Goal: Transaction & Acquisition: Book appointment/travel/reservation

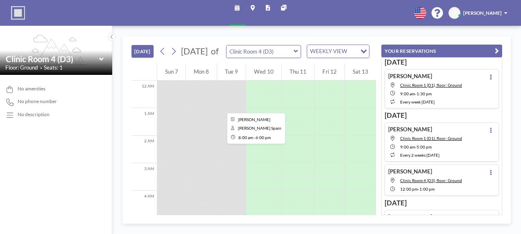
scroll to position [226, 0]
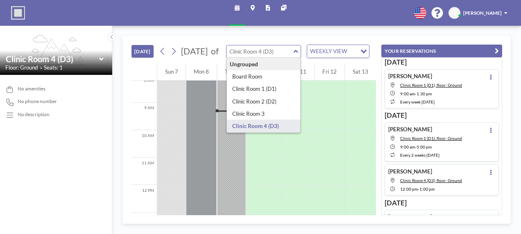
click at [262, 58] on input "text" at bounding box center [259, 51] width 67 height 12
type input "Board Room"
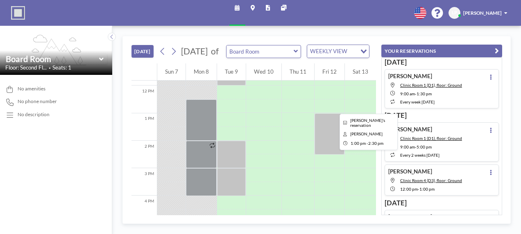
scroll to position [308, 0]
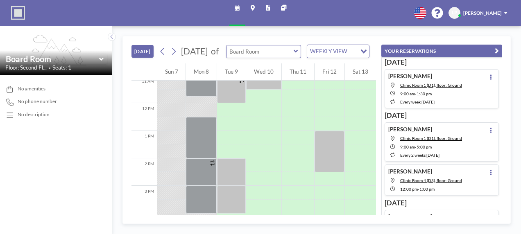
click at [288, 58] on input "text" at bounding box center [259, 51] width 67 height 12
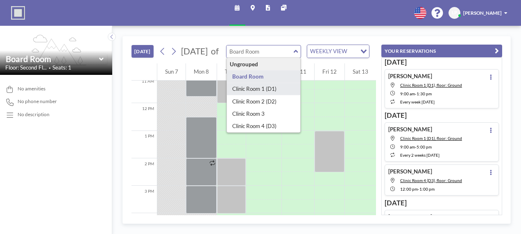
type input "Clinic Room 1 (D1)"
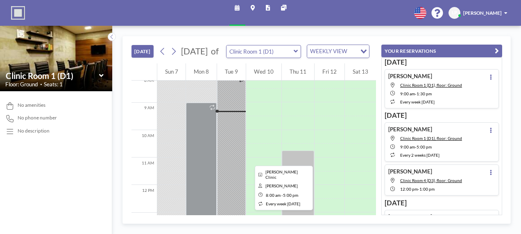
scroll to position [185, 0]
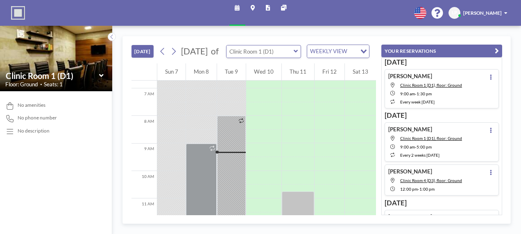
click at [290, 54] on input "text" at bounding box center [259, 51] width 67 height 12
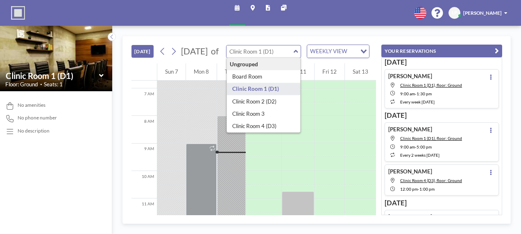
click at [290, 54] on input "text" at bounding box center [259, 51] width 67 height 12
type input "Clinic Room 1 (D1)"
click at [172, 54] on icon at bounding box center [173, 51] width 7 height 10
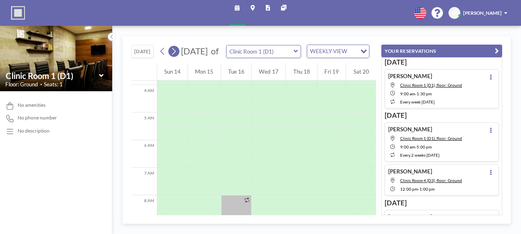
scroll to position [199, 0]
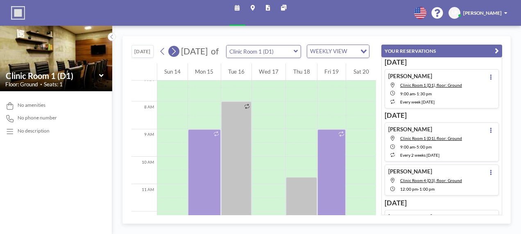
click at [174, 55] on icon at bounding box center [174, 51] width 4 height 7
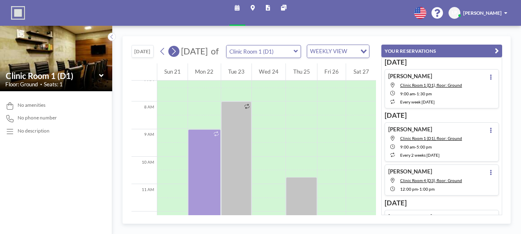
click at [174, 55] on icon at bounding box center [174, 51] width 4 height 7
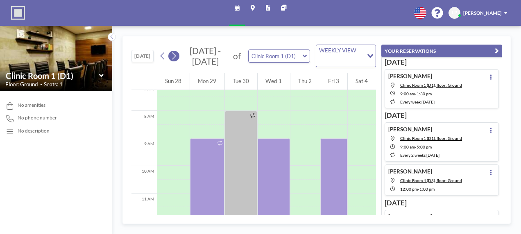
click at [174, 57] on icon at bounding box center [174, 55] width 4 height 7
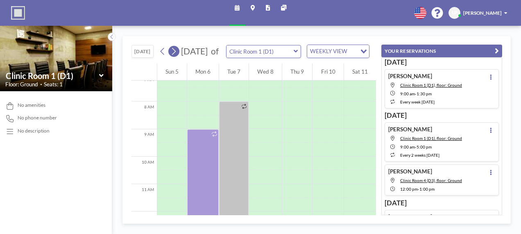
click at [174, 55] on icon at bounding box center [174, 51] width 4 height 7
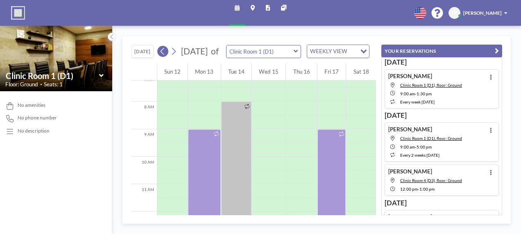
click at [164, 57] on icon at bounding box center [162, 51] width 7 height 10
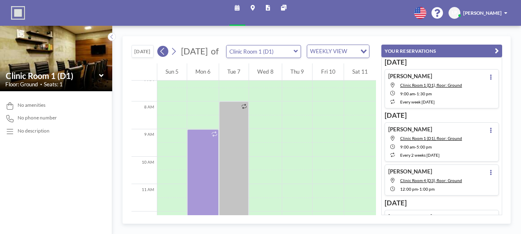
click at [164, 57] on icon at bounding box center [162, 51] width 7 height 10
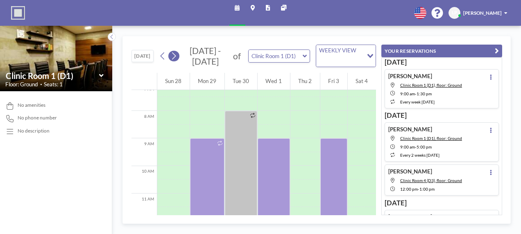
click at [176, 58] on icon at bounding box center [173, 56] width 7 height 10
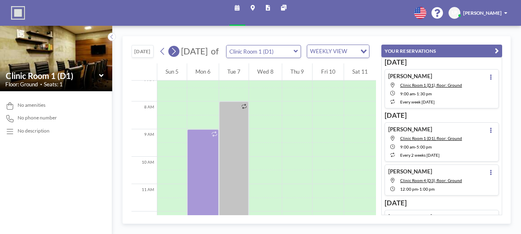
click at [176, 57] on icon at bounding box center [173, 51] width 7 height 10
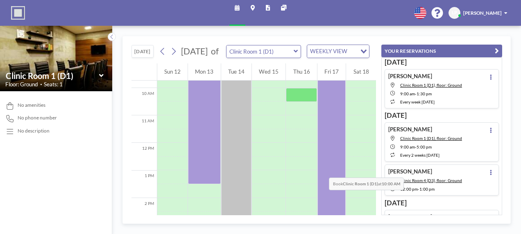
scroll to position [363, 0]
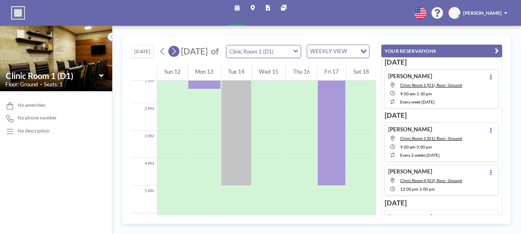
click at [176, 56] on icon at bounding box center [173, 51] width 7 height 10
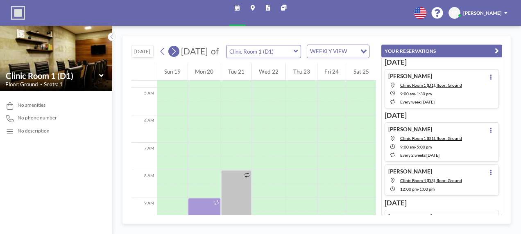
scroll to position [199, 0]
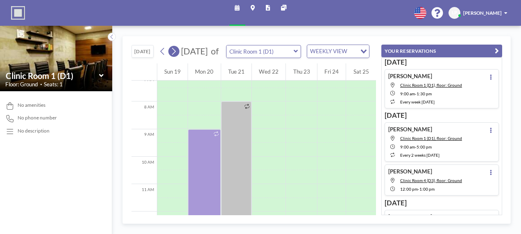
click at [176, 56] on icon at bounding box center [173, 51] width 7 height 10
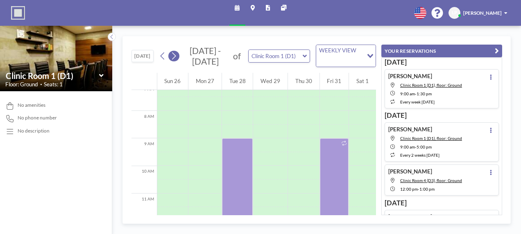
click at [174, 57] on icon at bounding box center [174, 55] width 4 height 7
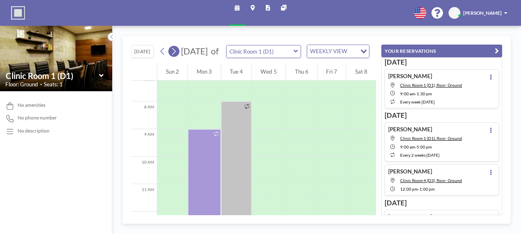
click at [174, 55] on icon at bounding box center [174, 51] width 4 height 7
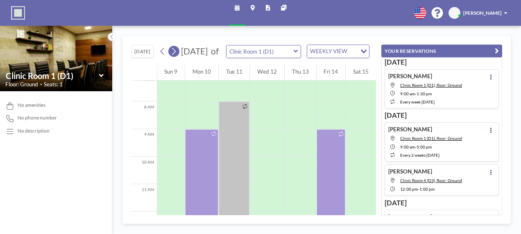
click at [174, 55] on icon at bounding box center [174, 51] width 4 height 7
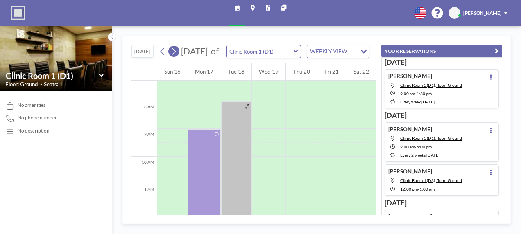
click at [174, 57] on icon at bounding box center [173, 51] width 7 height 10
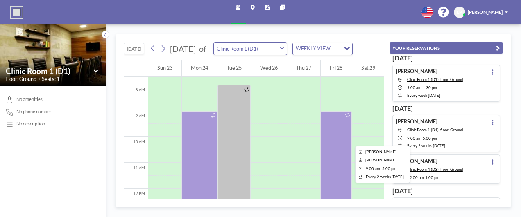
click at [327, 135] on div at bounding box center [336, 215] width 31 height 208
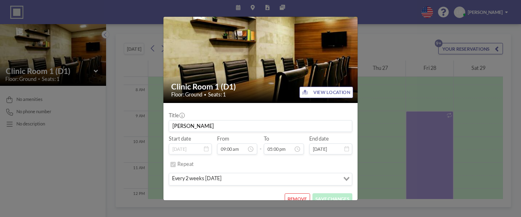
scroll to position [18, 0]
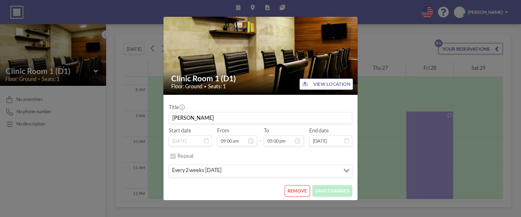
click at [300, 190] on button "REMOVE" at bounding box center [297, 191] width 25 height 11
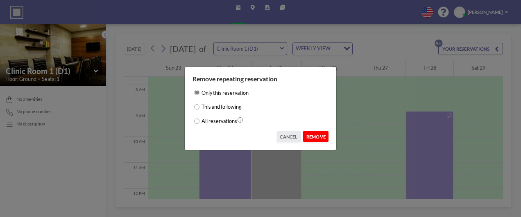
click at [324, 137] on button "REMOVE" at bounding box center [315, 136] width 25 height 11
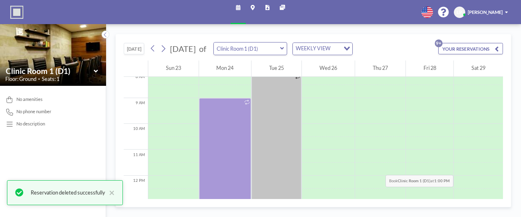
scroll to position [199, 0]
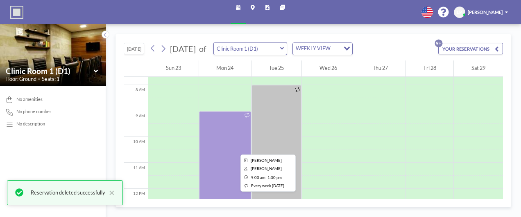
click at [219, 143] on div at bounding box center [225, 169] width 52 height 117
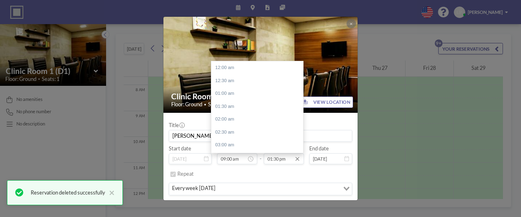
scroll to position [349, 0]
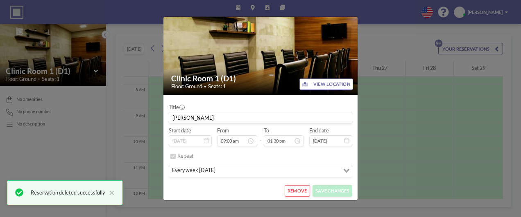
click at [406, 108] on div "Clinic Room 1 (D1) Floor: Ground • Seats: 1 VIEW LOCATION Title [PERSON_NAME] S…" at bounding box center [260, 108] width 521 height 217
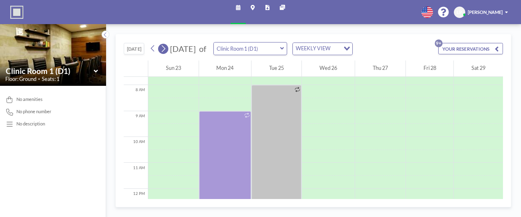
click at [165, 48] on icon at bounding box center [164, 48] width 4 height 7
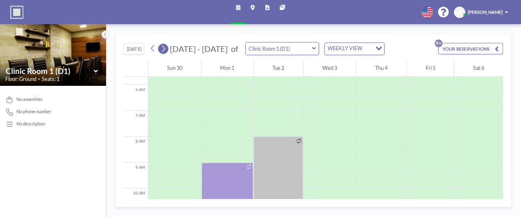
scroll to position [184, 0]
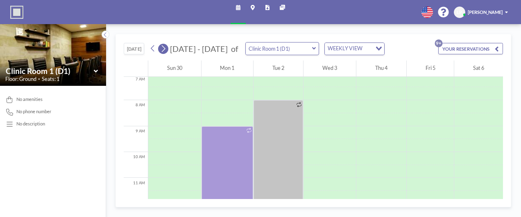
click at [165, 48] on icon at bounding box center [164, 48] width 4 height 7
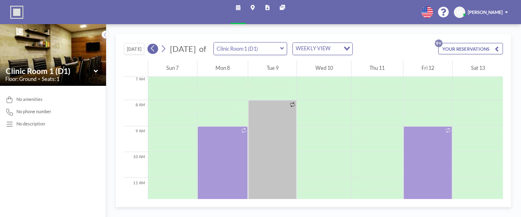
click at [152, 52] on icon at bounding box center [153, 49] width 6 height 10
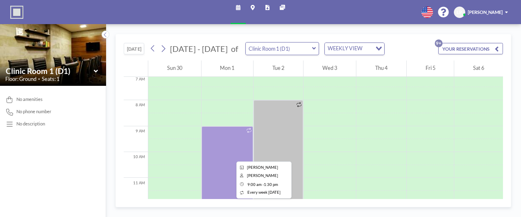
click at [215, 149] on div at bounding box center [227, 185] width 52 height 117
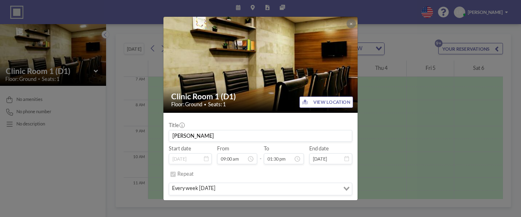
scroll to position [18, 0]
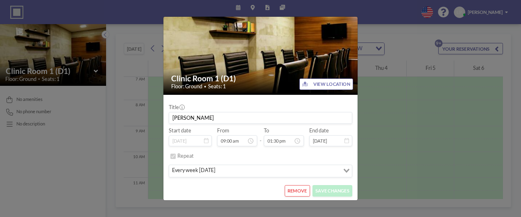
click at [298, 192] on button "REMOVE" at bounding box center [297, 191] width 25 height 11
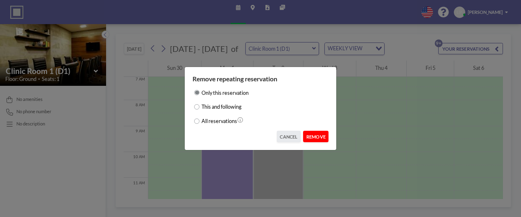
click at [309, 136] on button "REMOVE" at bounding box center [315, 136] width 25 height 11
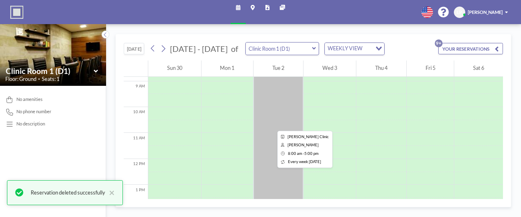
scroll to position [266, 0]
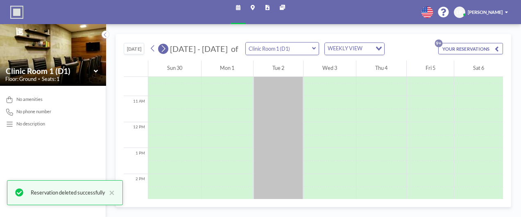
click at [165, 51] on icon at bounding box center [163, 49] width 6 height 10
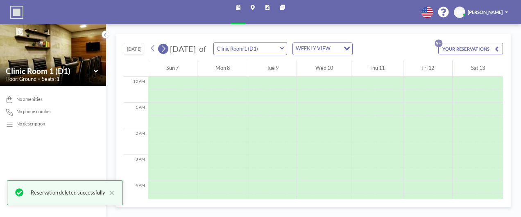
scroll to position [184, 0]
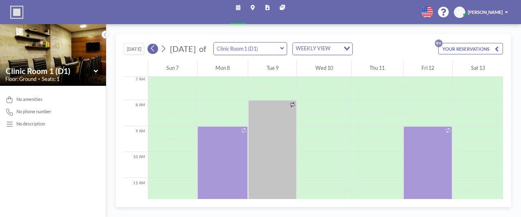
click at [152, 52] on icon at bounding box center [153, 49] width 6 height 10
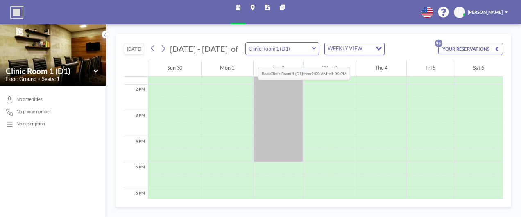
scroll to position [269, 0]
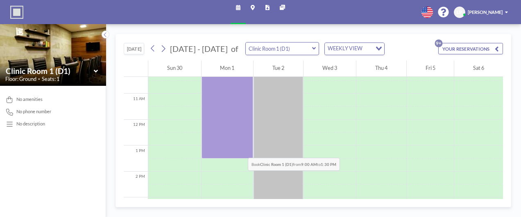
drag, startPoint x: 222, startPoint y: 120, endPoint x: 226, endPoint y: 141, distance: 22.1
click at [226, 141] on div at bounding box center [227, 120] width 52 height 624
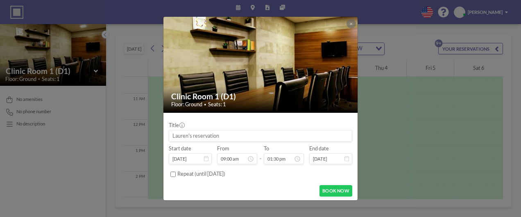
click at [251, 131] on input at bounding box center [260, 136] width 183 height 11
type input "D"
type input "r"
type input "[PERSON_NAME]"
click at [338, 190] on button "BOOK NOW" at bounding box center [335, 191] width 33 height 11
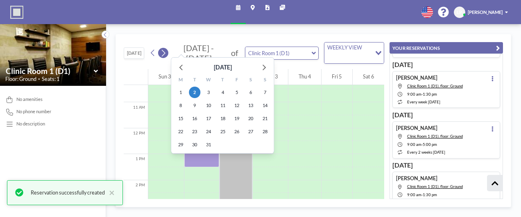
scroll to position [364, 0]
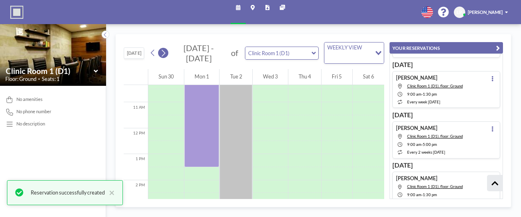
click at [167, 50] on button at bounding box center [163, 53] width 10 height 10
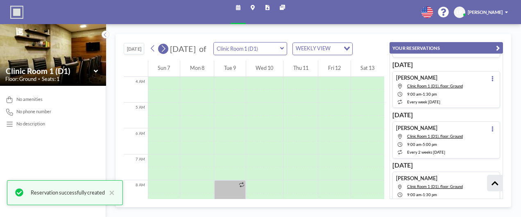
scroll to position [184, 0]
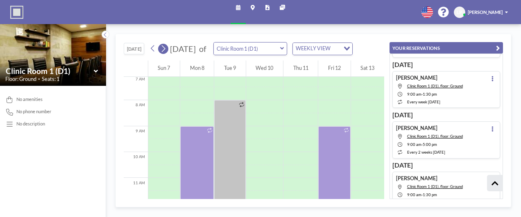
click at [161, 47] on icon at bounding box center [163, 49] width 6 height 10
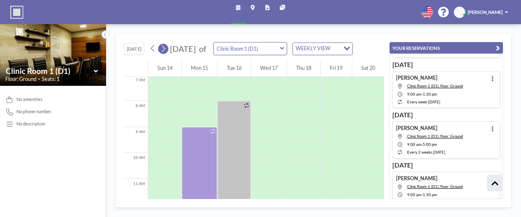
click at [161, 47] on icon at bounding box center [163, 49] width 6 height 10
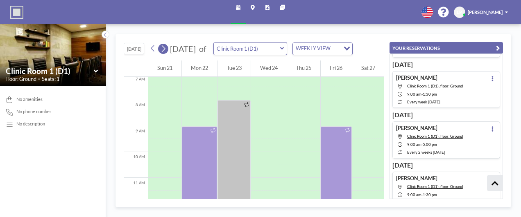
click at [161, 47] on icon at bounding box center [163, 49] width 6 height 10
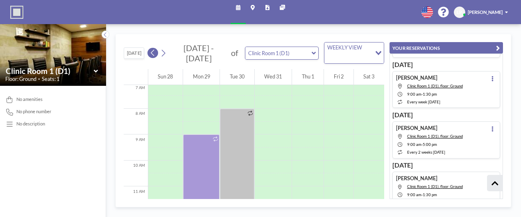
click at [152, 52] on icon at bounding box center [153, 53] width 6 height 10
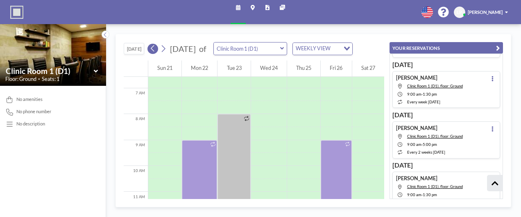
click at [152, 52] on icon at bounding box center [153, 49] width 6 height 10
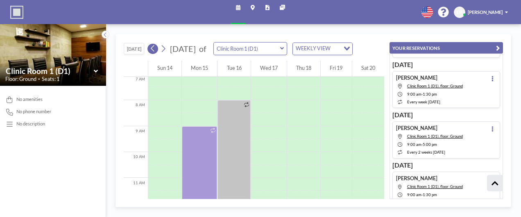
click at [152, 52] on icon at bounding box center [153, 49] width 6 height 10
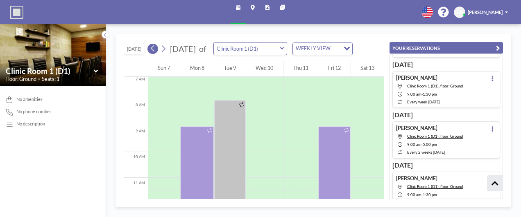
click at [152, 52] on icon at bounding box center [153, 49] width 6 height 10
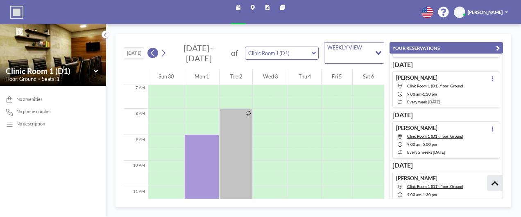
click at [152, 52] on icon at bounding box center [153, 53] width 6 height 10
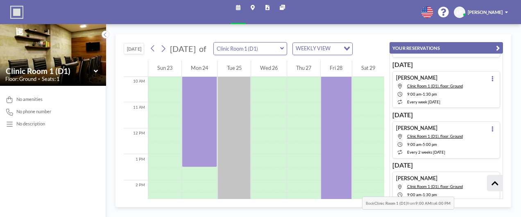
scroll to position [385, 0]
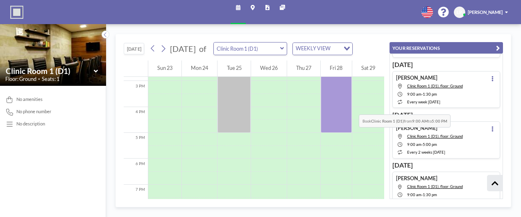
drag, startPoint x: 332, startPoint y: 119, endPoint x: 331, endPoint y: 100, distance: 18.4
click at [331, 100] on div at bounding box center [336, 4] width 31 height 624
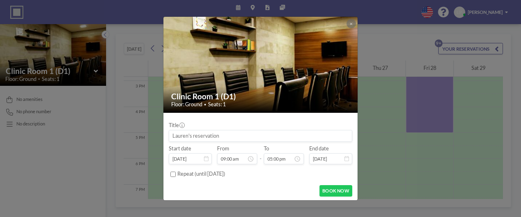
click at [257, 136] on input at bounding box center [260, 136] width 183 height 11
type input "[PERSON_NAME]"
click at [326, 192] on button "BOOK NOW" at bounding box center [335, 191] width 33 height 11
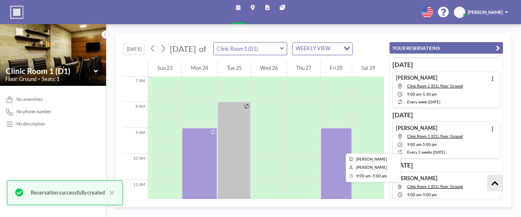
scroll to position [181, 0]
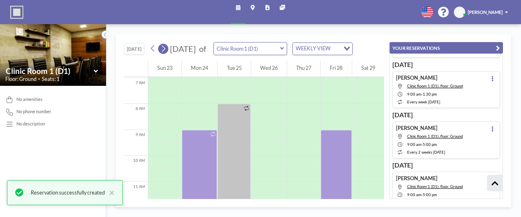
click at [165, 48] on icon at bounding box center [164, 48] width 4 height 7
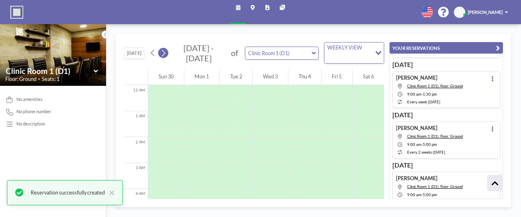
click at [165, 50] on icon at bounding box center [164, 53] width 4 height 7
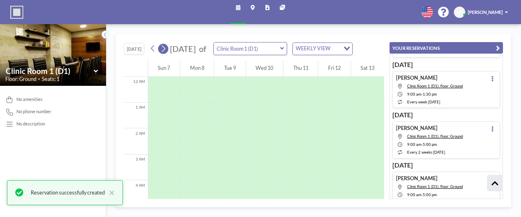
click at [165, 48] on icon at bounding box center [164, 48] width 4 height 7
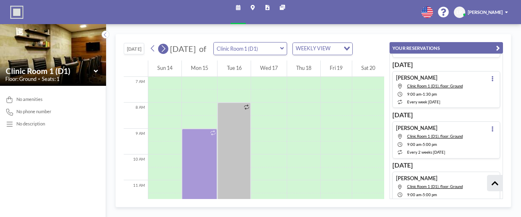
scroll to position [184, 0]
click at [165, 48] on icon at bounding box center [164, 48] width 4 height 7
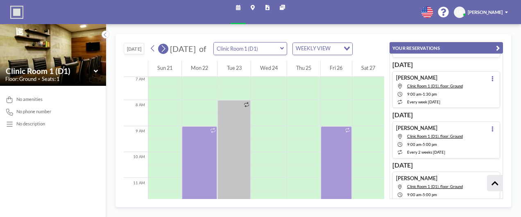
click at [165, 48] on icon at bounding box center [164, 48] width 4 height 7
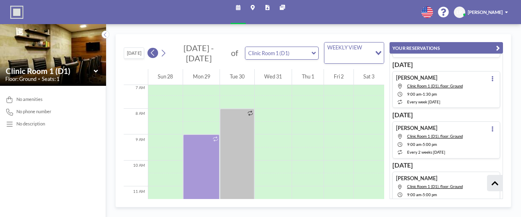
drag, startPoint x: 156, startPoint y: 50, endPoint x: 161, endPoint y: 55, distance: 6.7
click at [156, 50] on icon at bounding box center [153, 53] width 6 height 10
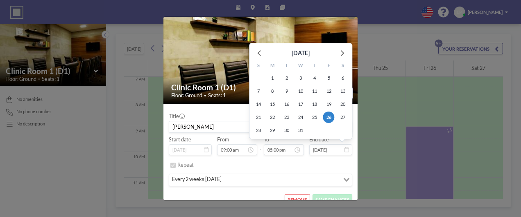
scroll to position [18, 0]
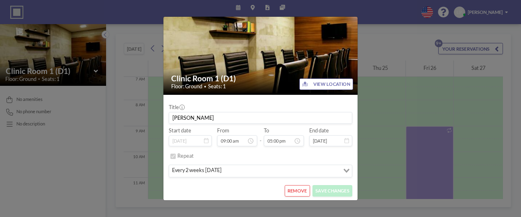
click at [293, 190] on button "REMOVE" at bounding box center [297, 191] width 25 height 11
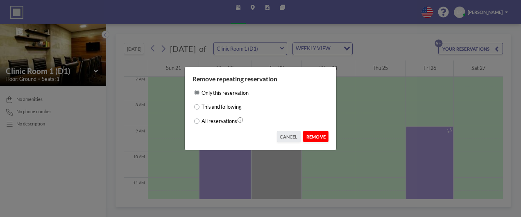
click at [320, 138] on button "REMOVE" at bounding box center [315, 136] width 25 height 11
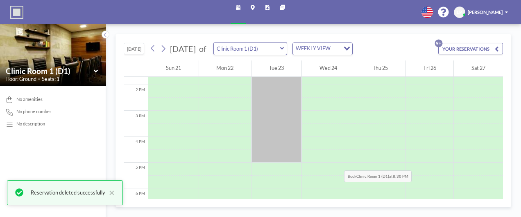
scroll to position [266, 0]
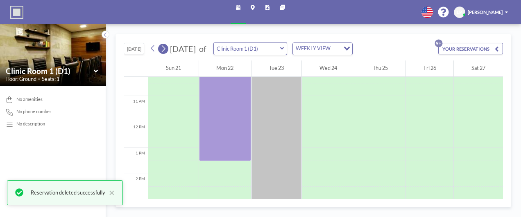
click at [164, 48] on icon at bounding box center [163, 49] width 6 height 10
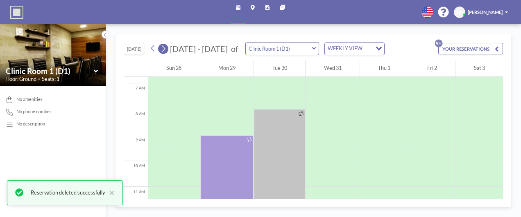
scroll to position [184, 0]
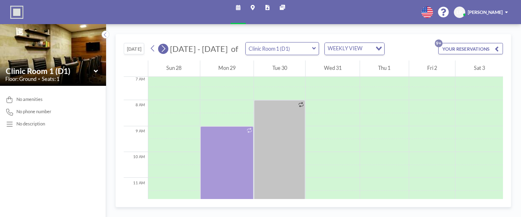
click at [164, 48] on icon at bounding box center [163, 49] width 6 height 10
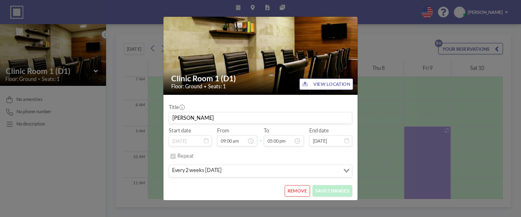
scroll to position [439, 0]
click at [287, 192] on button "REMOVE" at bounding box center [297, 191] width 25 height 11
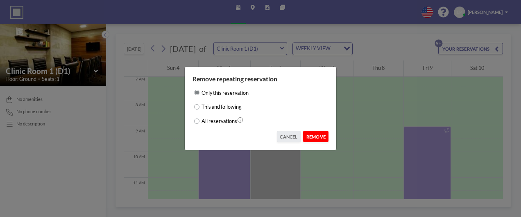
click at [319, 139] on button "REMOVE" at bounding box center [315, 136] width 25 height 11
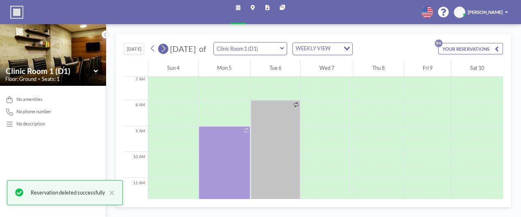
click at [161, 48] on icon at bounding box center [163, 49] width 6 height 10
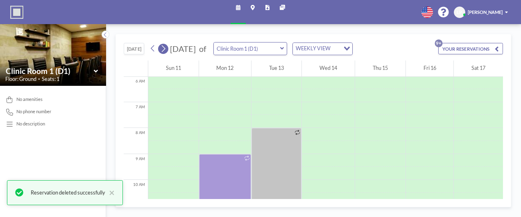
scroll to position [184, 0]
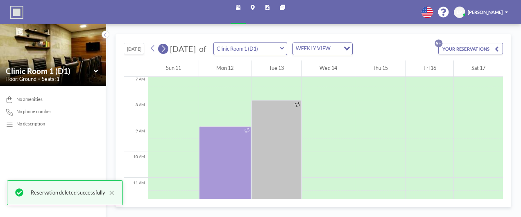
click at [161, 48] on icon at bounding box center [163, 49] width 6 height 10
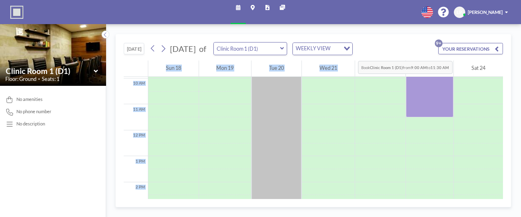
scroll to position [0, 0]
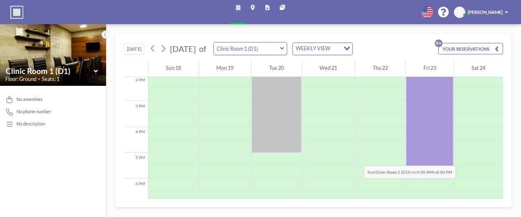
drag, startPoint x: 423, startPoint y: 119, endPoint x: 437, endPoint y: 149, distance: 32.8
click at [437, 149] on div at bounding box center [430, 24] width 48 height 624
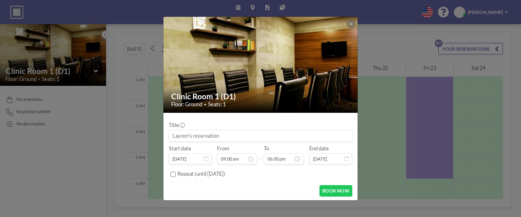
click at [240, 133] on input at bounding box center [260, 136] width 183 height 11
type input "[PERSON_NAME]"
click at [213, 174] on label "Repeat (until [DATE])" at bounding box center [201, 174] width 48 height 7
click at [176, 174] on input "Repeat (until [DATE])" at bounding box center [172, 174] width 5 height 5
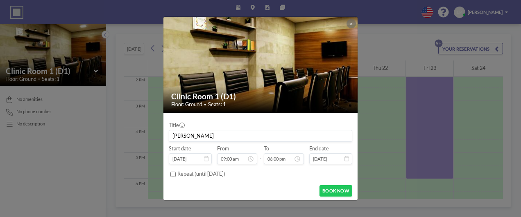
checkbox input "true"
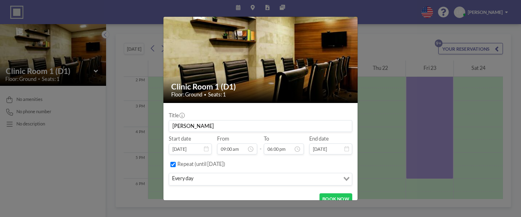
scroll to position [18, 0]
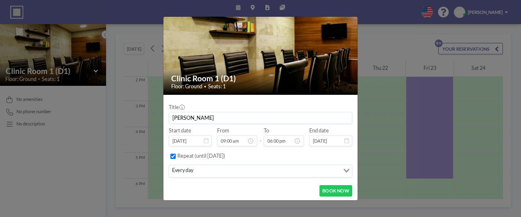
click at [207, 165] on div "every day" at bounding box center [254, 170] width 170 height 10
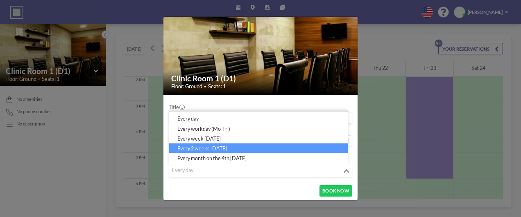
click at [208, 147] on li "every 2 weeks [DATE]" at bounding box center [258, 148] width 179 height 10
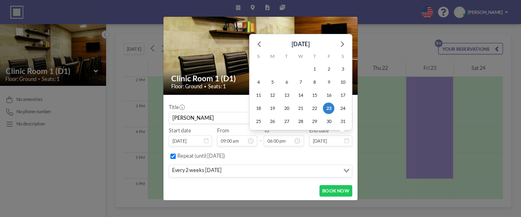
click at [344, 144] on input "[DATE]" at bounding box center [330, 141] width 43 height 11
click at [344, 46] on div at bounding box center [341, 44] width 12 height 12
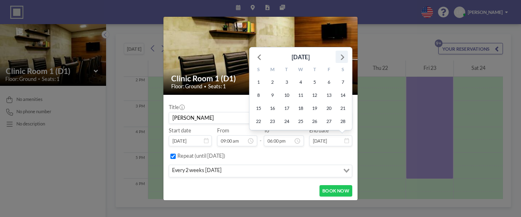
click at [344, 46] on img at bounding box center [260, 47] width 195 height 130
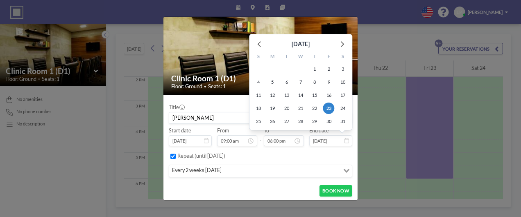
click at [342, 143] on span "[DATE] [DATE] S M T W T F S 28 29 30 31 1 2 3 4 5 6 7 8 9 10 11 12 13 14 15 16 …" at bounding box center [330, 141] width 43 height 7
click at [340, 44] on icon at bounding box center [341, 43] width 11 height 11
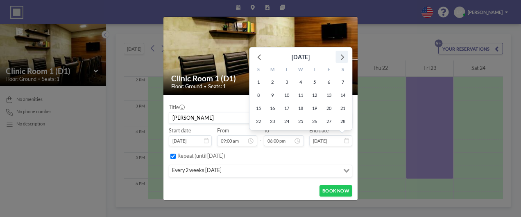
click at [340, 55] on icon at bounding box center [341, 57] width 11 height 11
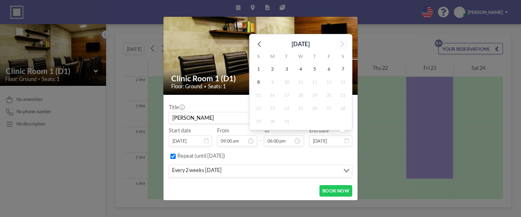
click at [340, 55] on div "S" at bounding box center [343, 57] width 14 height 11
click at [340, 48] on div "[DATE]" at bounding box center [300, 42] width 102 height 16
click at [339, 45] on div "[DATE]" at bounding box center [300, 42] width 102 height 16
click at [255, 82] on span "8" at bounding box center [258, 82] width 11 height 11
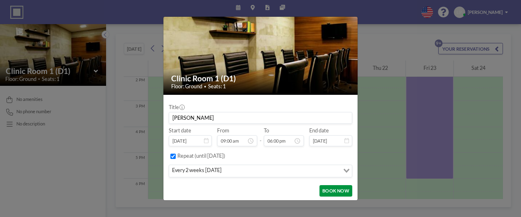
click at [337, 188] on button "BOOK NOW" at bounding box center [335, 191] width 33 height 11
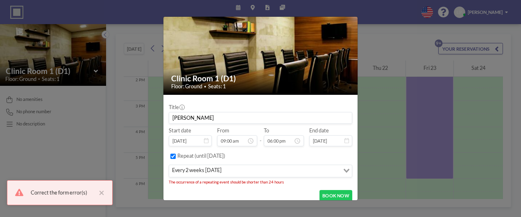
click at [278, 182] on li "The occurrence of a repeating event should be shorter than 24 hours" at bounding box center [260, 182] width 183 height 5
click at [278, 183] on li "The occurrence of a repeating event should be shorter than 24 hours" at bounding box center [260, 182] width 183 height 5
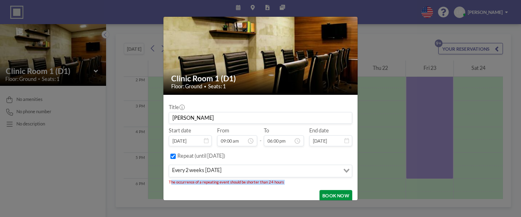
click at [333, 195] on button "BOOK NOW" at bounding box center [335, 195] width 33 height 11
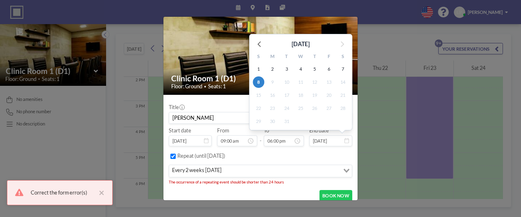
click at [343, 144] on input "[DATE]" at bounding box center [330, 141] width 43 height 11
click at [255, 40] on icon at bounding box center [259, 43] width 11 height 11
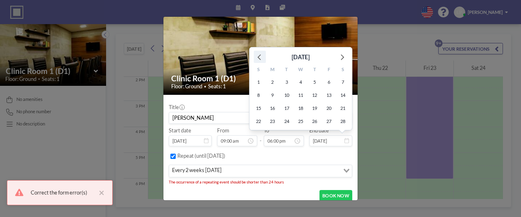
click at [254, 55] on icon at bounding box center [259, 57] width 11 height 11
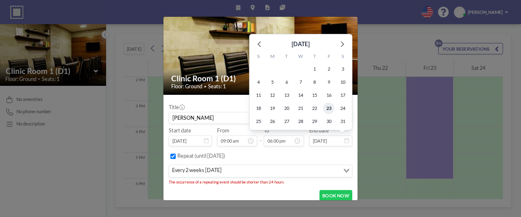
click at [323, 107] on span "23" at bounding box center [328, 108] width 11 height 11
type input "[DATE]"
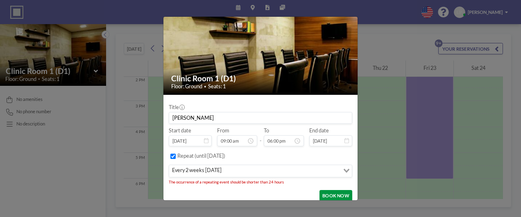
click at [340, 196] on button "BOOK NOW" at bounding box center [335, 195] width 33 height 11
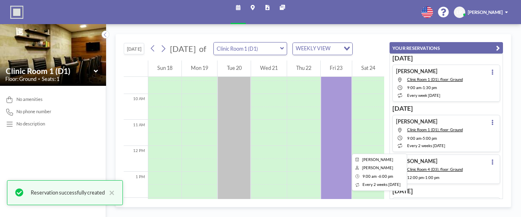
scroll to position [201, 0]
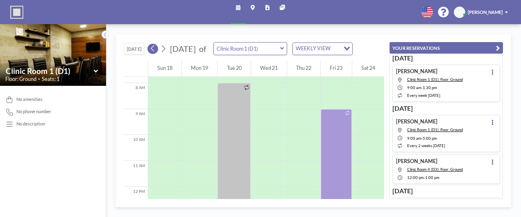
click at [153, 51] on icon at bounding box center [153, 49] width 6 height 10
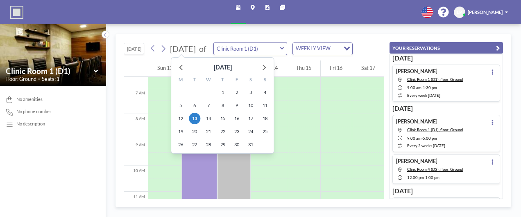
scroll to position [184, 0]
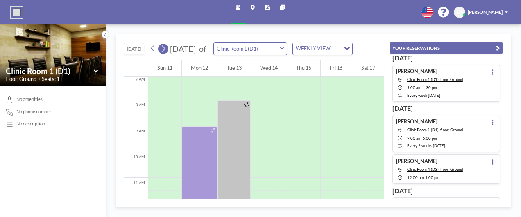
click at [163, 47] on icon at bounding box center [163, 49] width 6 height 10
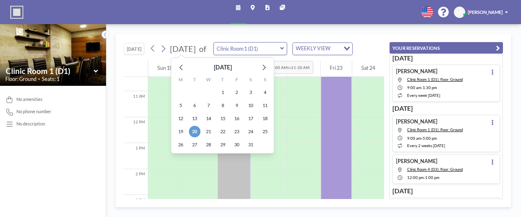
scroll to position [188, 0]
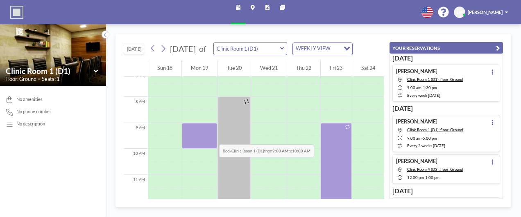
drag, startPoint x: 200, startPoint y: 120, endPoint x: 199, endPoint y: 129, distance: 8.7
click at [199, 129] on div at bounding box center [199, 201] width 35 height 624
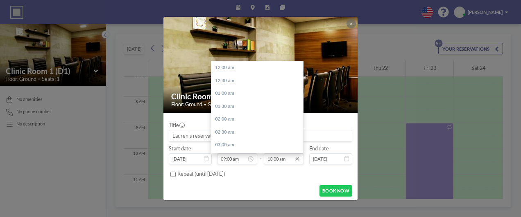
scroll to position [258, 0]
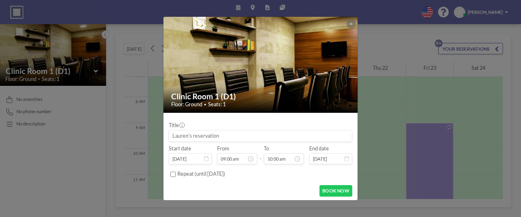
drag, startPoint x: 276, startPoint y: 158, endPoint x: 255, endPoint y: 158, distance: 20.9
click at [255, 158] on div "Start date [DATE] From 09:00 am - To 10:00 am 12:00 am 12:30 am 01:00 am 01:30 …" at bounding box center [260, 155] width 183 height 19
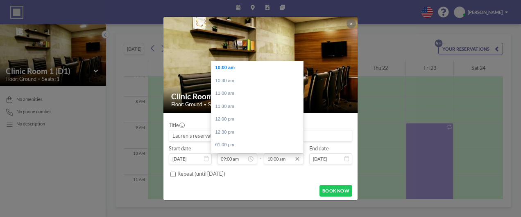
click at [277, 161] on input "10:00 am" at bounding box center [284, 159] width 40 height 11
click at [276, 161] on input "10:00 am" at bounding box center [284, 159] width 40 height 11
type input "10:00 am"
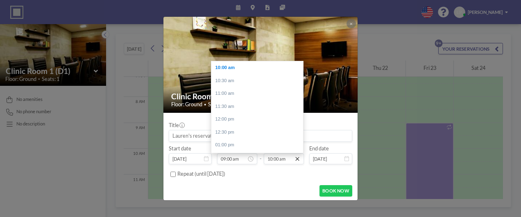
click at [296, 160] on icon at bounding box center [297, 159] width 4 height 4
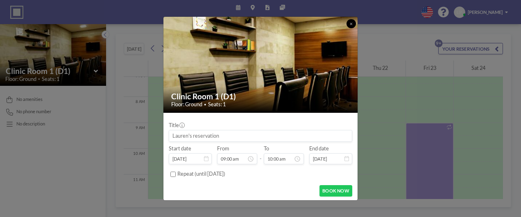
click at [350, 25] on icon at bounding box center [351, 24] width 3 height 4
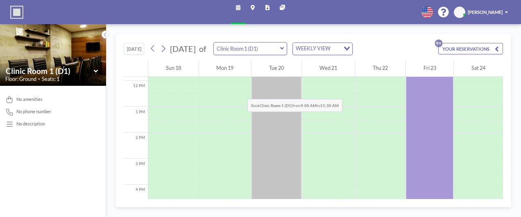
scroll to position [267, 0]
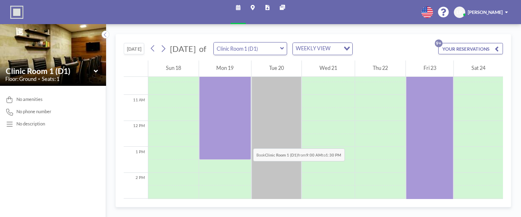
drag, startPoint x: 226, startPoint y: 118, endPoint x: 231, endPoint y: 132, distance: 15.4
click at [231, 132] on div at bounding box center [225, 122] width 52 height 624
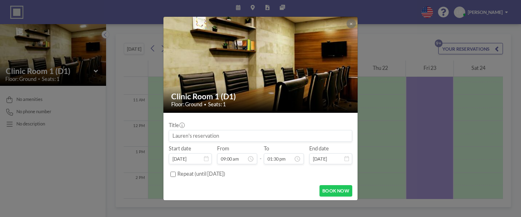
click at [256, 133] on input at bounding box center [260, 136] width 183 height 11
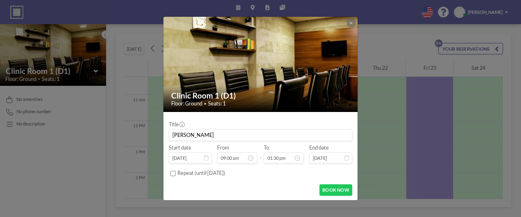
type input "[PERSON_NAME]"
click at [225, 174] on label "Repeat (until [DATE])" at bounding box center [201, 173] width 48 height 7
click at [176, 174] on input "Repeat (until [DATE])" at bounding box center [172, 173] width 5 height 5
checkbox input "true"
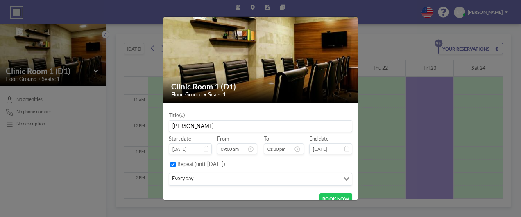
scroll to position [18, 0]
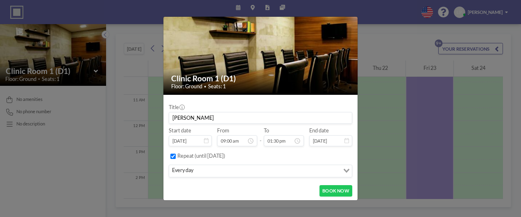
click at [239, 171] on input "Search for option" at bounding box center [266, 171] width 143 height 9
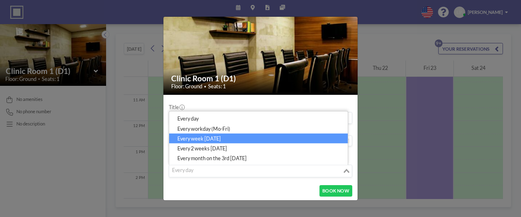
click at [226, 138] on li "every week [DATE]" at bounding box center [258, 138] width 179 height 10
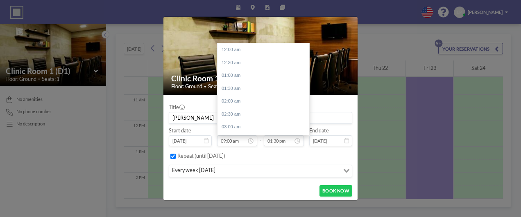
scroll to position [233, 0]
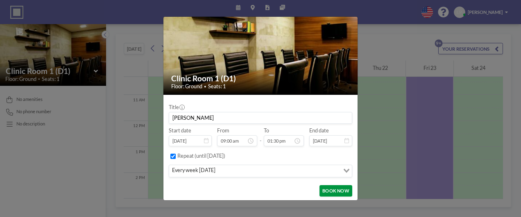
click at [328, 195] on button "BOOK NOW" at bounding box center [335, 191] width 33 height 11
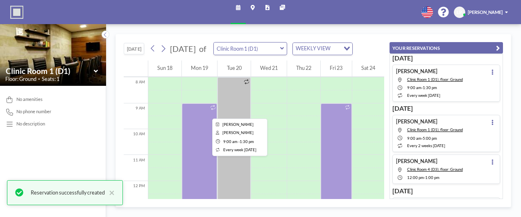
scroll to position [186, 0]
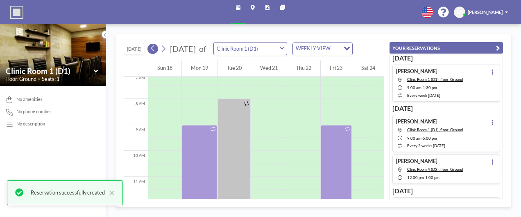
click at [156, 51] on icon at bounding box center [153, 49] width 6 height 10
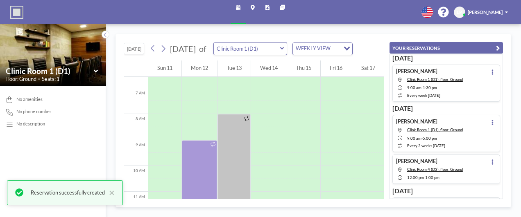
scroll to position [184, 0]
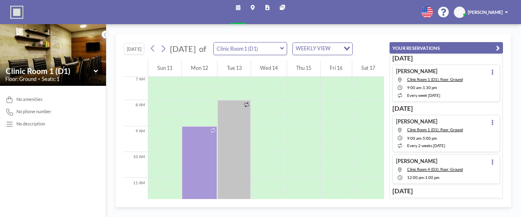
click at [169, 51] on div "[DATE] [DATE] M T W T F S S 29 30 31 1 2 3 4 5 6 7 8 9 10 11 12 13 14 15 16 17 …" at bounding box center [249, 48] width 205 height 13
click at [168, 52] on button at bounding box center [163, 49] width 10 height 10
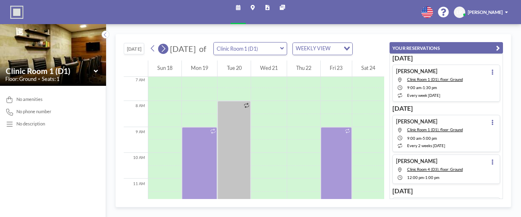
click at [168, 52] on button at bounding box center [163, 49] width 10 height 10
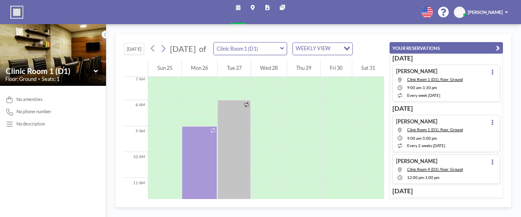
click at [131, 52] on button "[DATE]" at bounding box center [134, 48] width 20 height 11
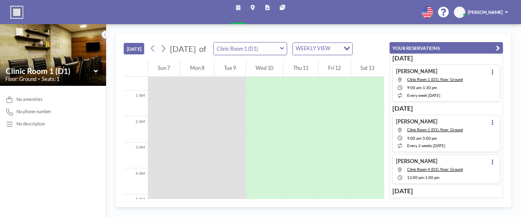
scroll to position [0, 0]
